Goal: Task Accomplishment & Management: Use online tool/utility

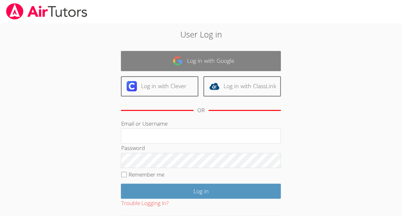
click at [233, 60] on link "Log in with Google" at bounding box center [201, 61] width 160 height 20
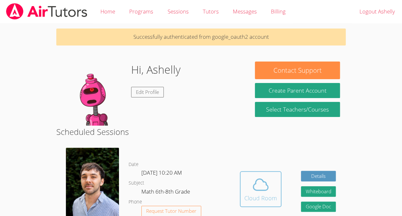
click at [265, 193] on div "Cloud Room" at bounding box center [261, 197] width 33 height 9
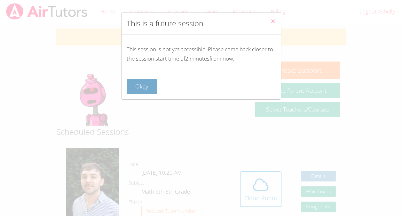
click at [141, 88] on button "Okay" at bounding box center [142, 86] width 31 height 15
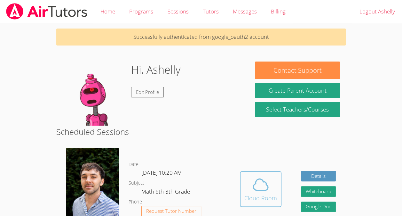
click at [252, 179] on icon at bounding box center [261, 184] width 18 height 18
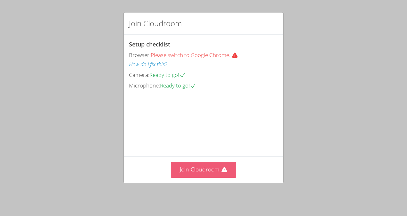
click at [214, 173] on button "Join Cloudroom" at bounding box center [204, 170] width 66 height 16
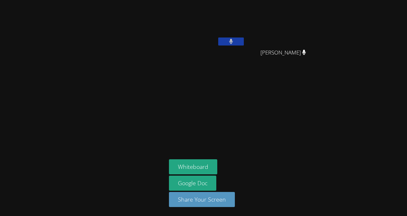
click at [235, 40] on button at bounding box center [231, 41] width 26 height 8
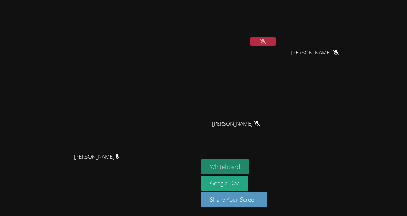
click at [242, 165] on button "Whiteboard" at bounding box center [225, 166] width 48 height 15
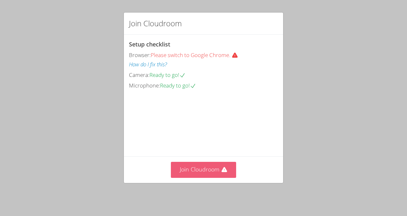
click at [182, 177] on button "Join Cloudroom" at bounding box center [204, 170] width 66 height 16
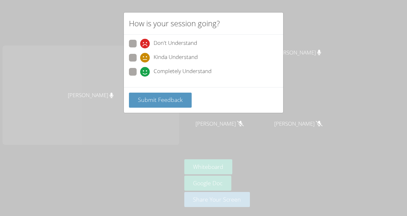
click at [140, 77] on span at bounding box center [140, 77] width 0 height 0
click at [140, 70] on input "Completely Understand" at bounding box center [142, 70] width 5 height 5
radio input "true"
click at [149, 100] on span "Submit Feedback" at bounding box center [160, 100] width 45 height 8
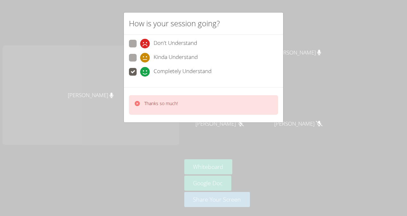
click at [136, 102] on icon at bounding box center [137, 103] width 5 height 5
click at [137, 103] on icon at bounding box center [137, 103] width 5 height 5
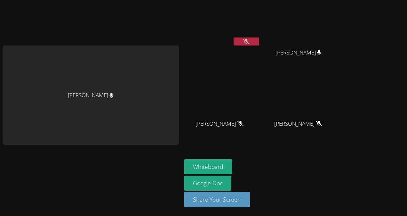
click at [259, 41] on button at bounding box center [247, 41] width 26 height 8
